Goal: Information Seeking & Learning: Learn about a topic

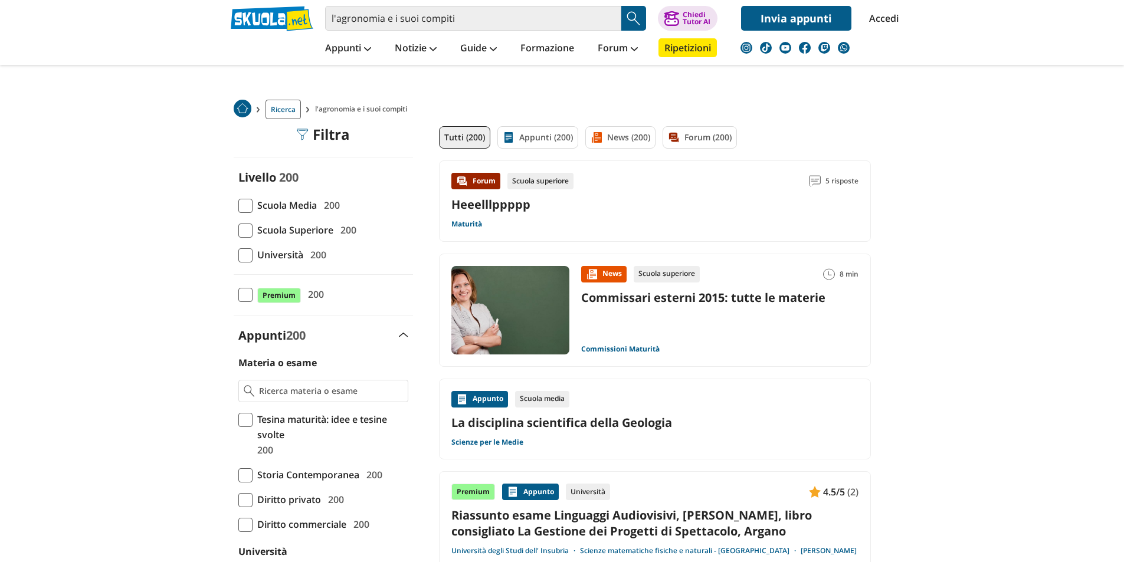
scroll to position [59, 0]
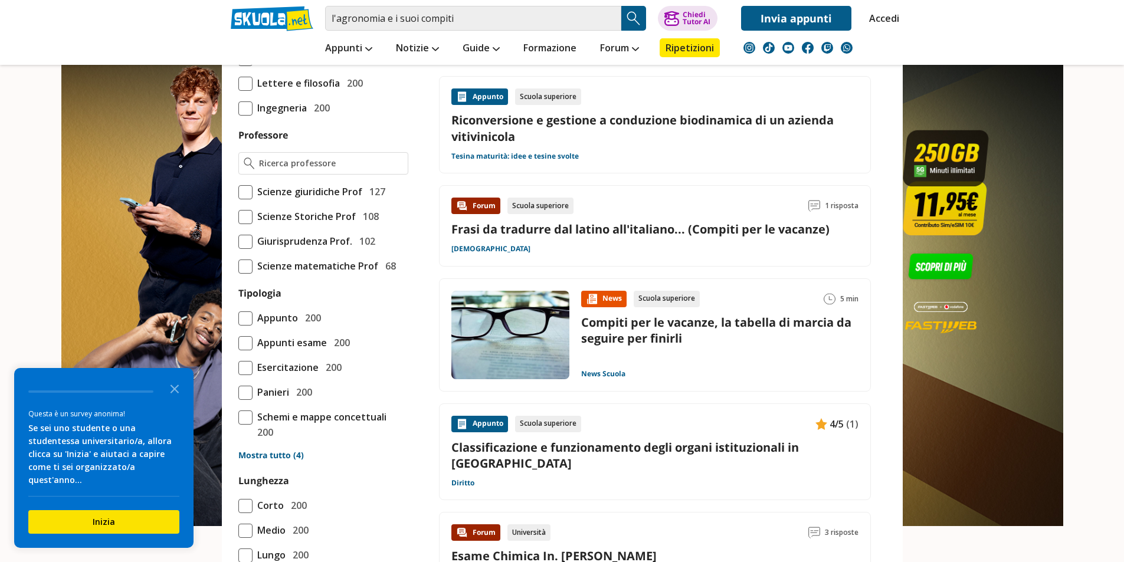
scroll to position [826, 0]
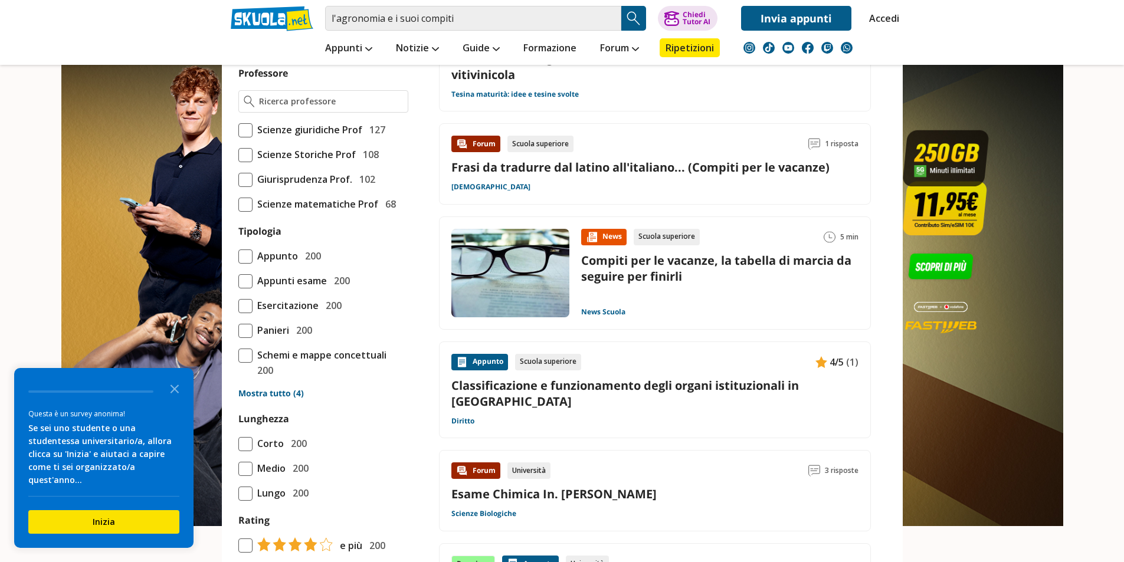
click at [240, 363] on span at bounding box center [245, 356] width 14 height 14
click at [238, 363] on input "Schemi e mappe concettuali 200" at bounding box center [238, 363] width 0 height 0
click at [245, 264] on span at bounding box center [245, 257] width 14 height 14
click at [238, 256] on input "Appunto 200" at bounding box center [238, 256] width 0 height 0
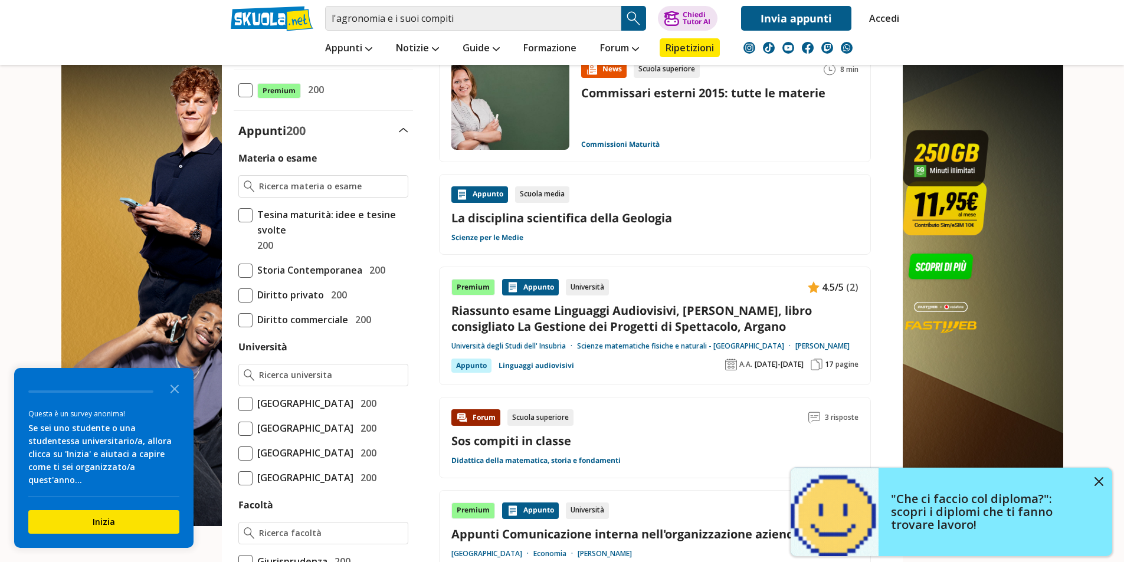
scroll to position [0, 0]
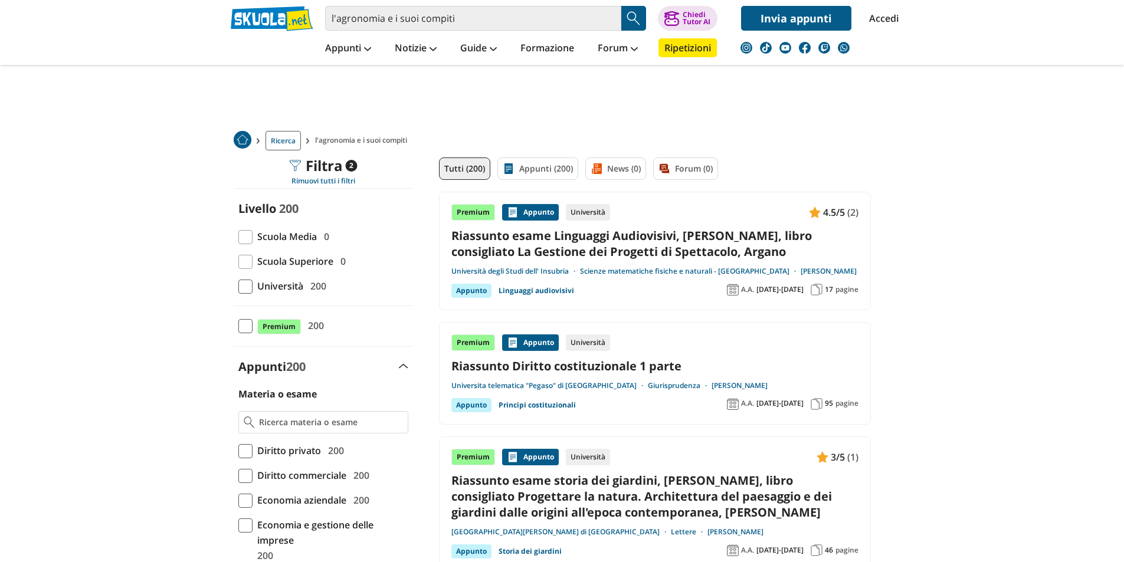
click at [245, 261] on span at bounding box center [245, 262] width 14 height 14
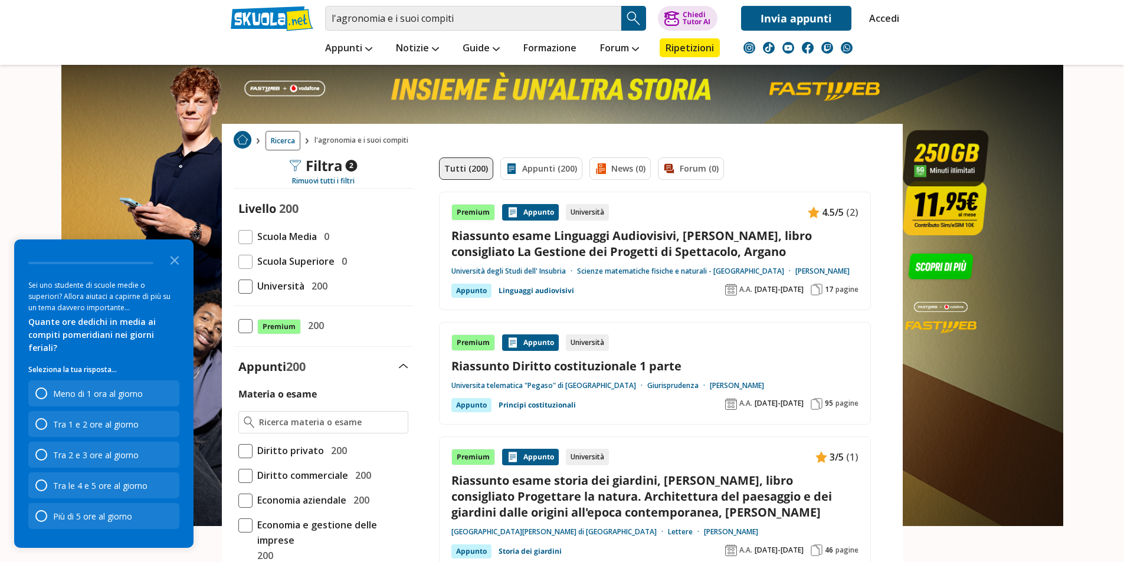
click at [382, 142] on span "l'agronomia e i suoi compiti" at bounding box center [363, 140] width 99 height 19
click at [275, 144] on span "Ricerca" at bounding box center [282, 140] width 35 height 19
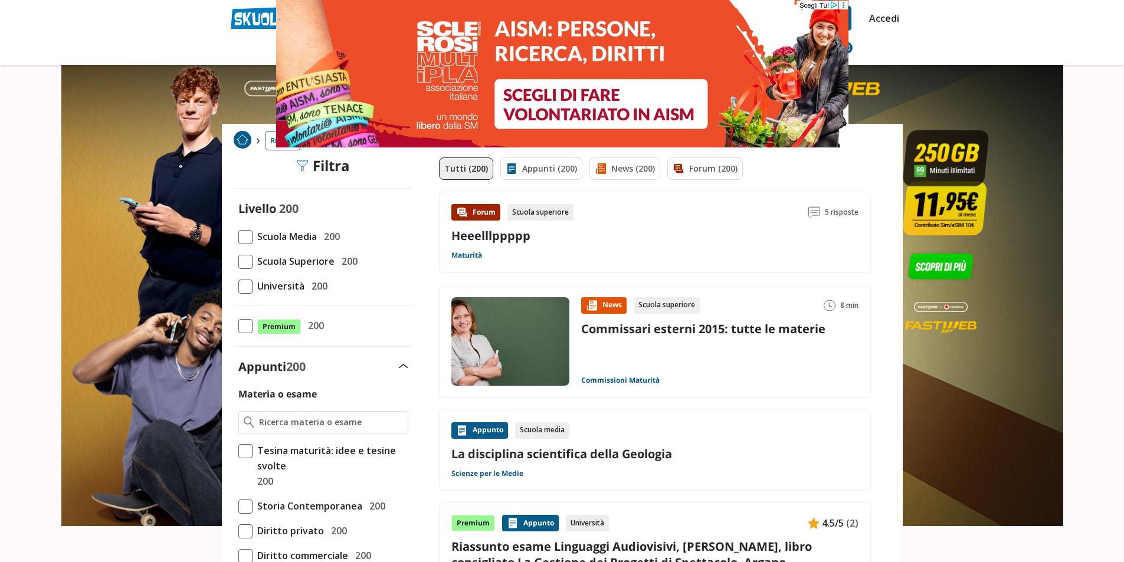
click at [161, 38] on header "l'agronomia e i suoi compiti Trova un tutor esperto su questo argomento Chiedi …" at bounding box center [562, 32] width 1124 height 65
click at [843, 2] on circle at bounding box center [843, 3] width 2 height 2
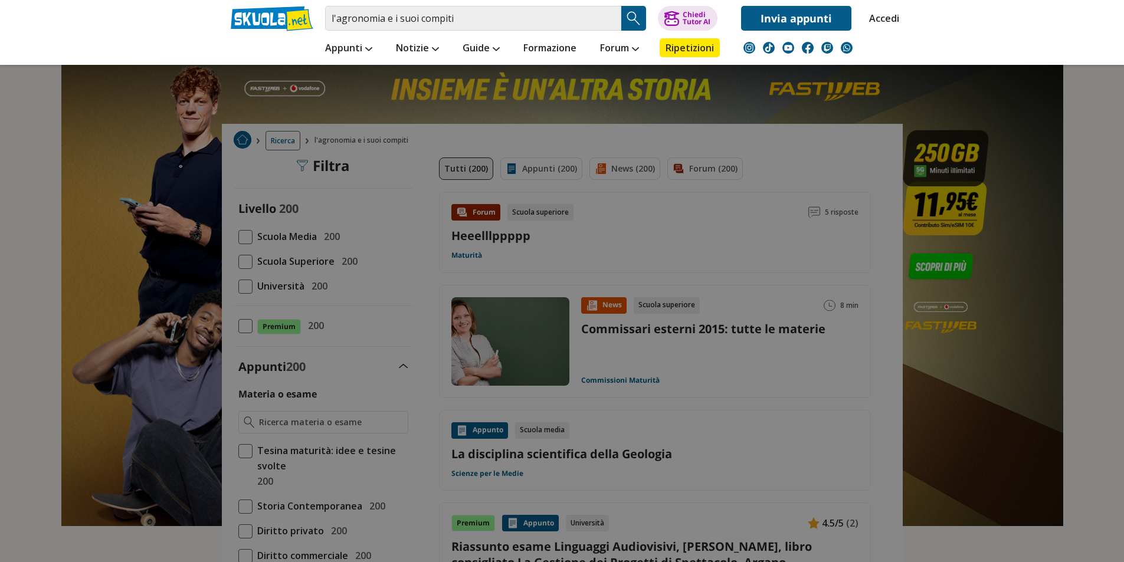
click at [484, 33] on li "Guide Esami di Terza Media Guide e notizie Terza Media Tesine di Terza Media Pr…" at bounding box center [481, 48] width 61 height 34
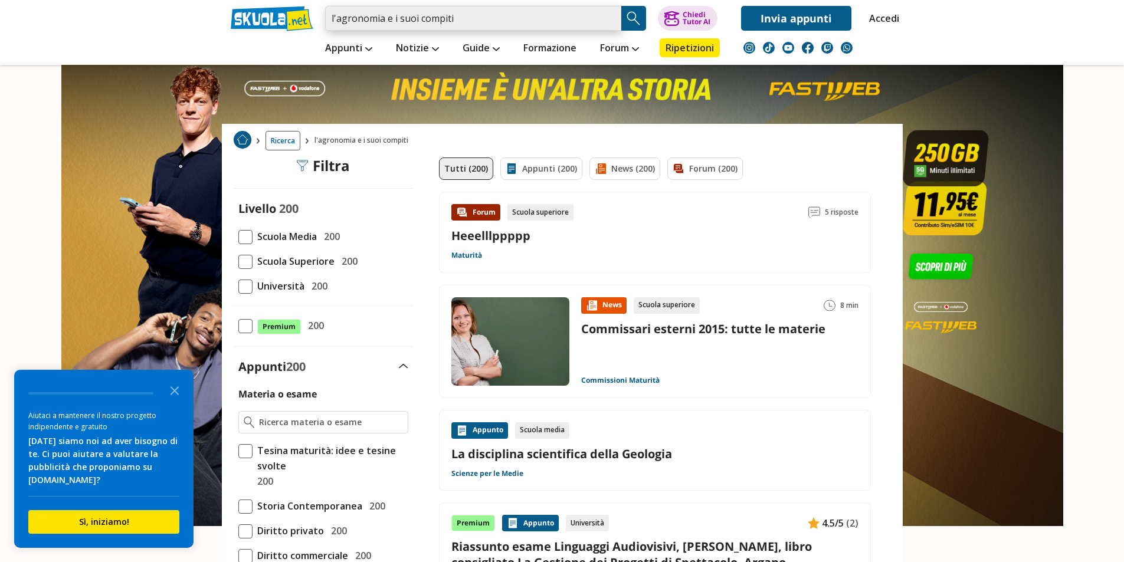
drag, startPoint x: 387, startPoint y: 19, endPoint x: 491, endPoint y: 19, distance: 104.4
click at [491, 19] on input "l'agronomia e i suoi compiti" at bounding box center [473, 18] width 296 height 25
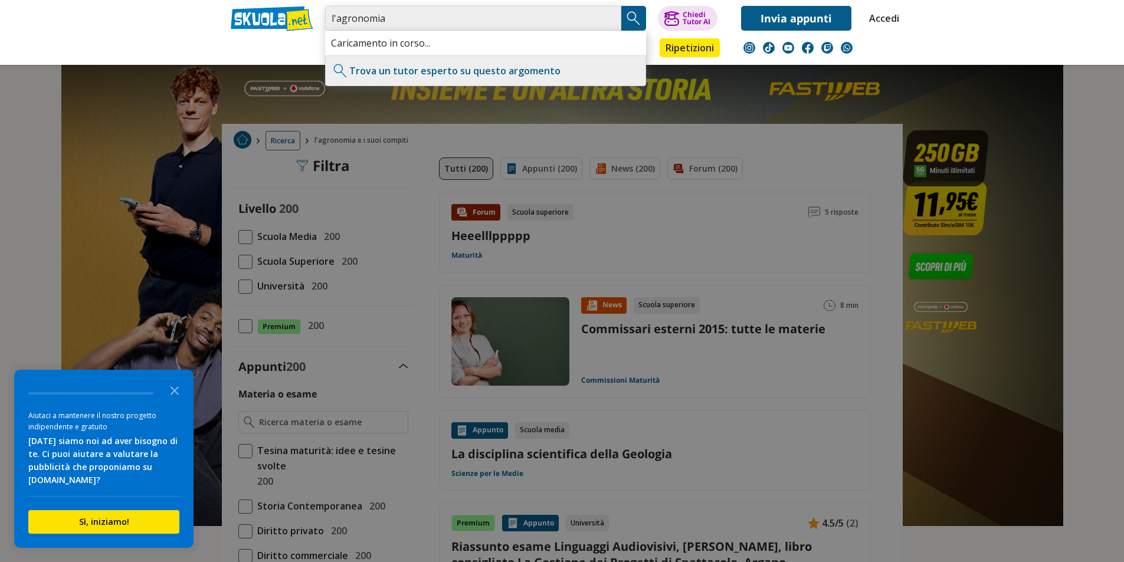
type input "l'agronomia"
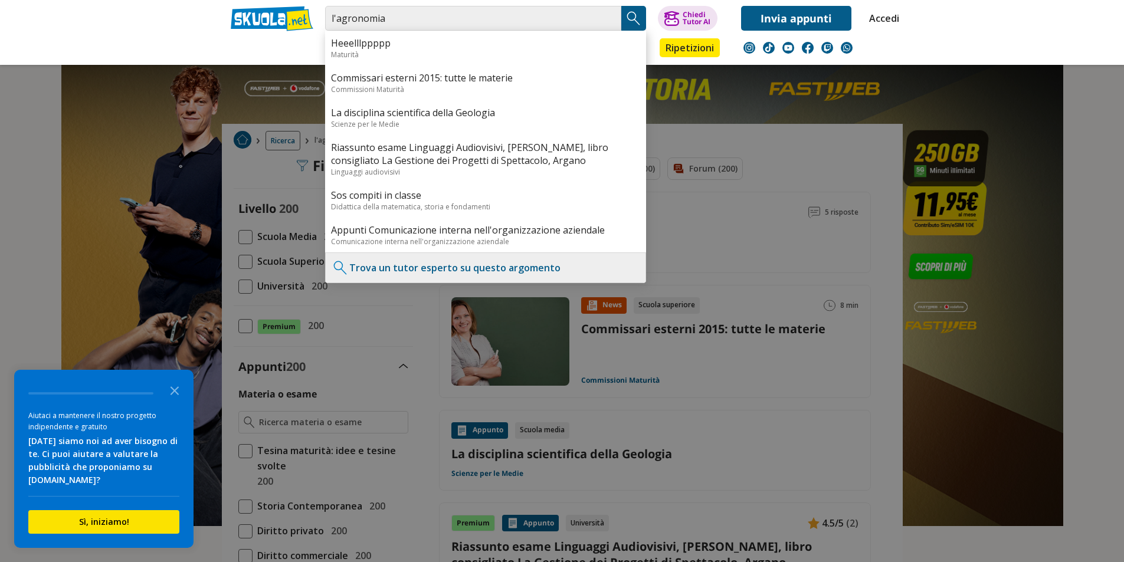
click at [639, 25] on img "Search Button" at bounding box center [634, 18] width 18 height 18
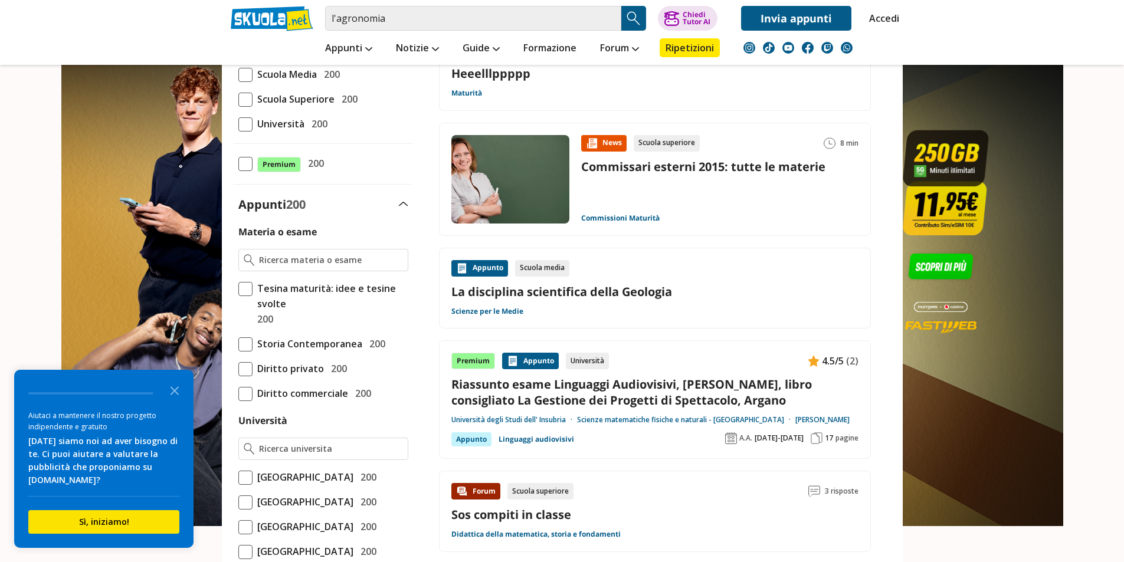
scroll to position [177, 0]
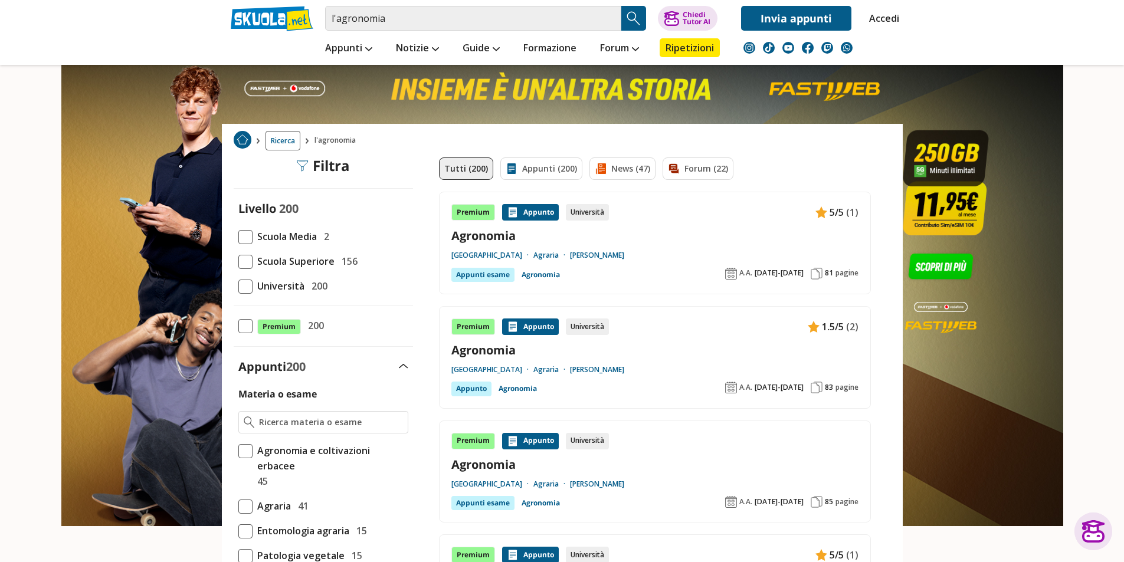
click at [251, 261] on span at bounding box center [245, 262] width 14 height 14
click at [238, 261] on input "Scuola Superiore 156" at bounding box center [238, 261] width 0 height 0
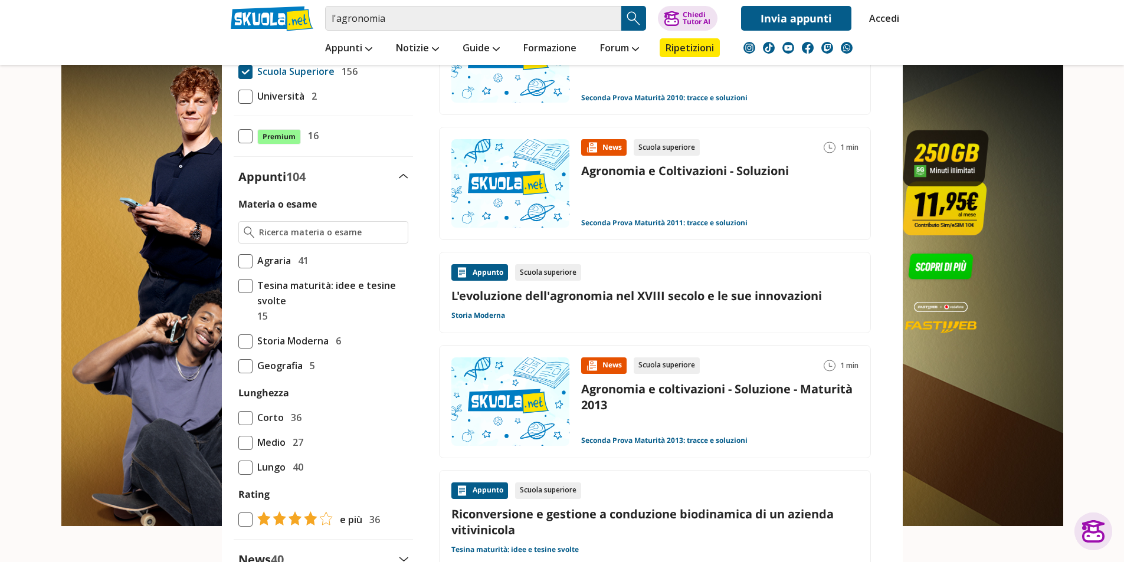
scroll to position [118, 0]
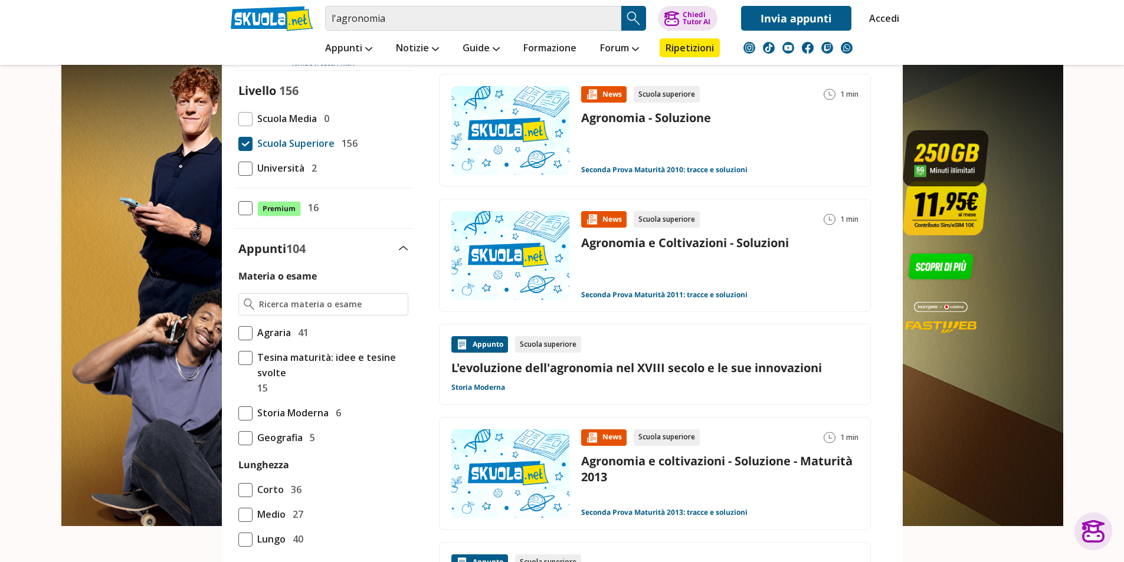
click at [244, 337] on span at bounding box center [245, 333] width 14 height 14
click at [238, 333] on input "Agraria 41" at bounding box center [238, 333] width 0 height 0
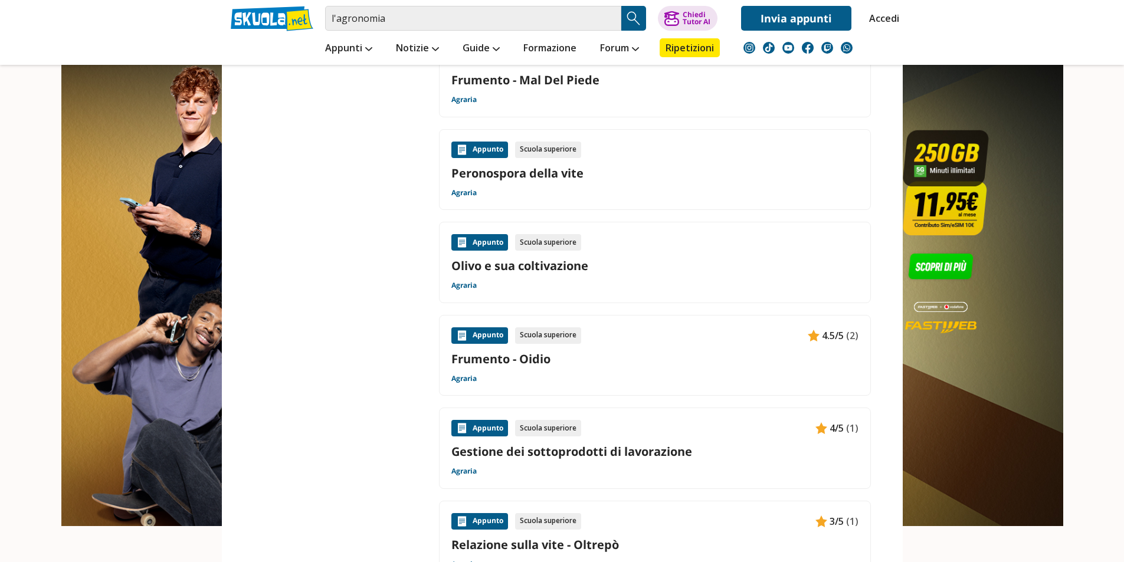
scroll to position [1239, 0]
